Goal: Information Seeking & Learning: Learn about a topic

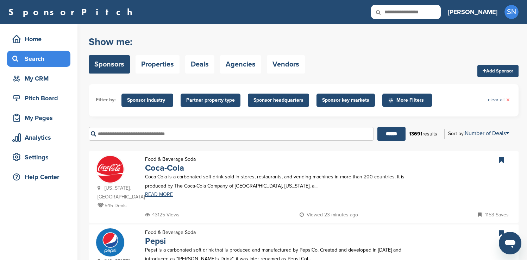
click at [153, 101] on span "Sponsor industry" at bounding box center [147, 100] width 40 height 8
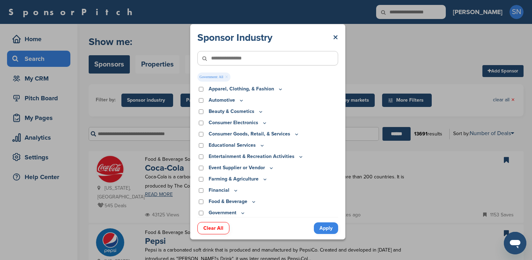
click at [321, 229] on link "Apply" at bounding box center [326, 228] width 24 height 12
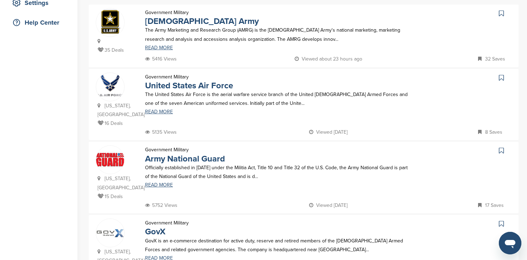
scroll to position [154, 0]
click at [502, 14] on icon at bounding box center [501, 13] width 5 height 7
click at [501, 79] on icon at bounding box center [501, 77] width 5 height 7
click at [502, 147] on icon at bounding box center [501, 150] width 5 height 7
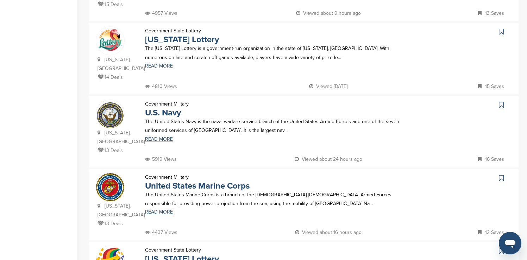
scroll to position [426, 0]
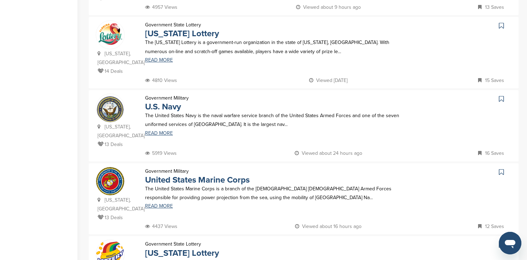
click at [502, 95] on icon at bounding box center [501, 98] width 5 height 7
click at [502, 169] on icon at bounding box center [501, 172] width 5 height 7
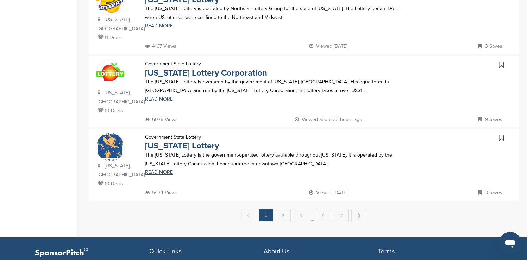
scroll to position [678, 0]
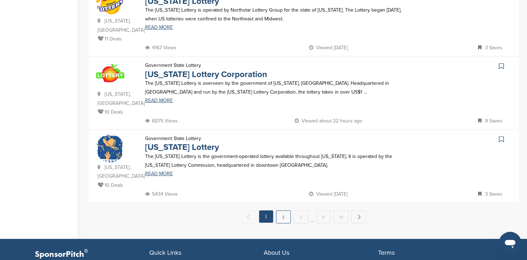
click at [286, 210] on link "2" at bounding box center [283, 216] width 15 height 13
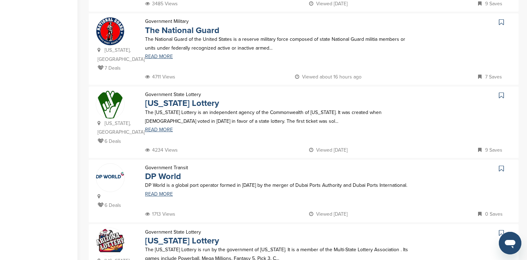
scroll to position [368, 0]
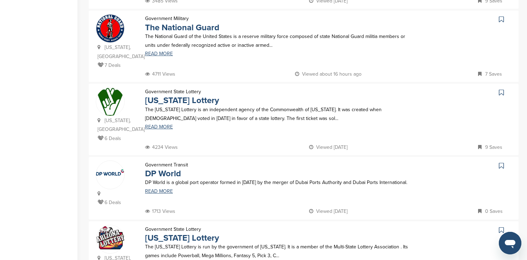
click at [501, 16] on icon at bounding box center [501, 19] width 5 height 7
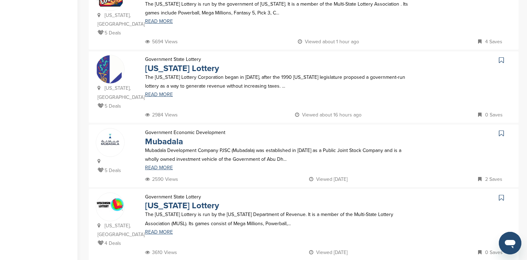
scroll to position [617, 0]
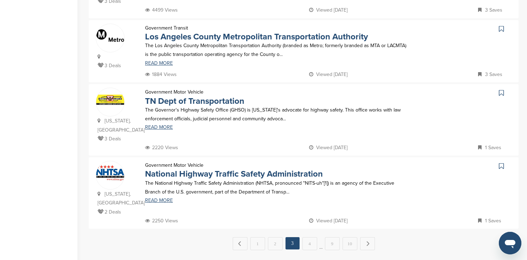
scroll to position [655, 0]
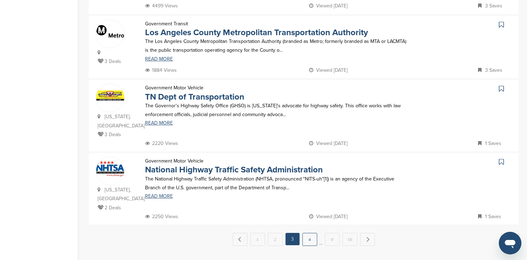
click at [314, 233] on link "4" at bounding box center [309, 239] width 15 height 13
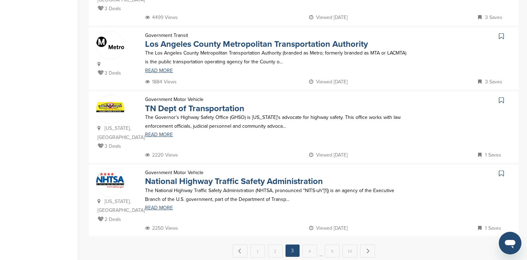
scroll to position [0, 0]
